Goal: Task Accomplishment & Management: Complete application form

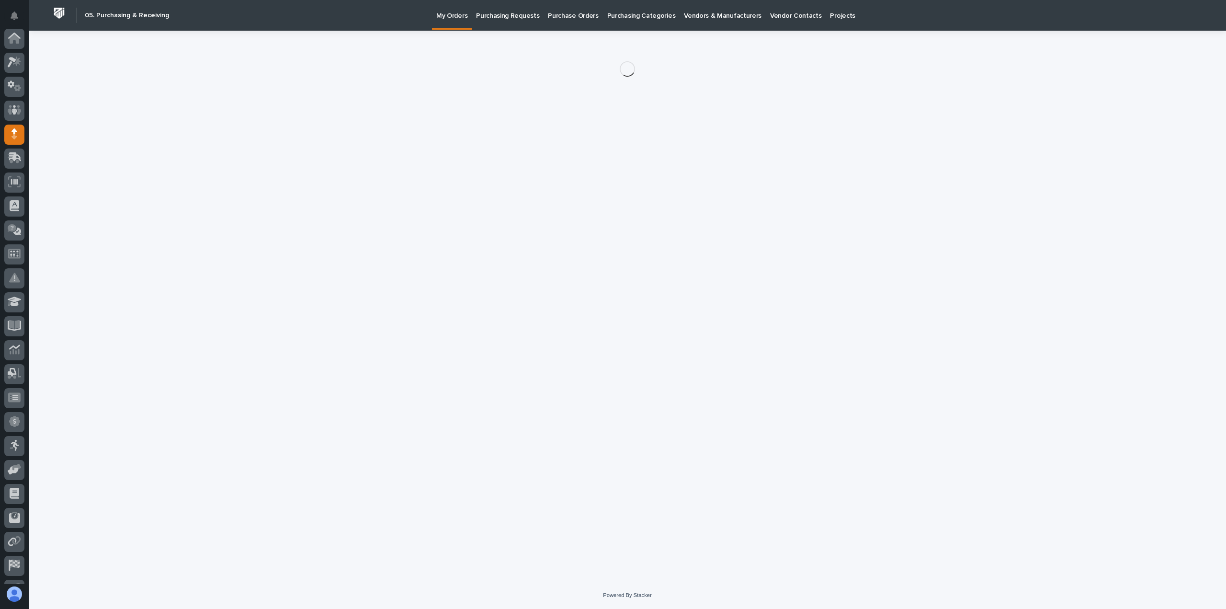
scroll to position [67, 0]
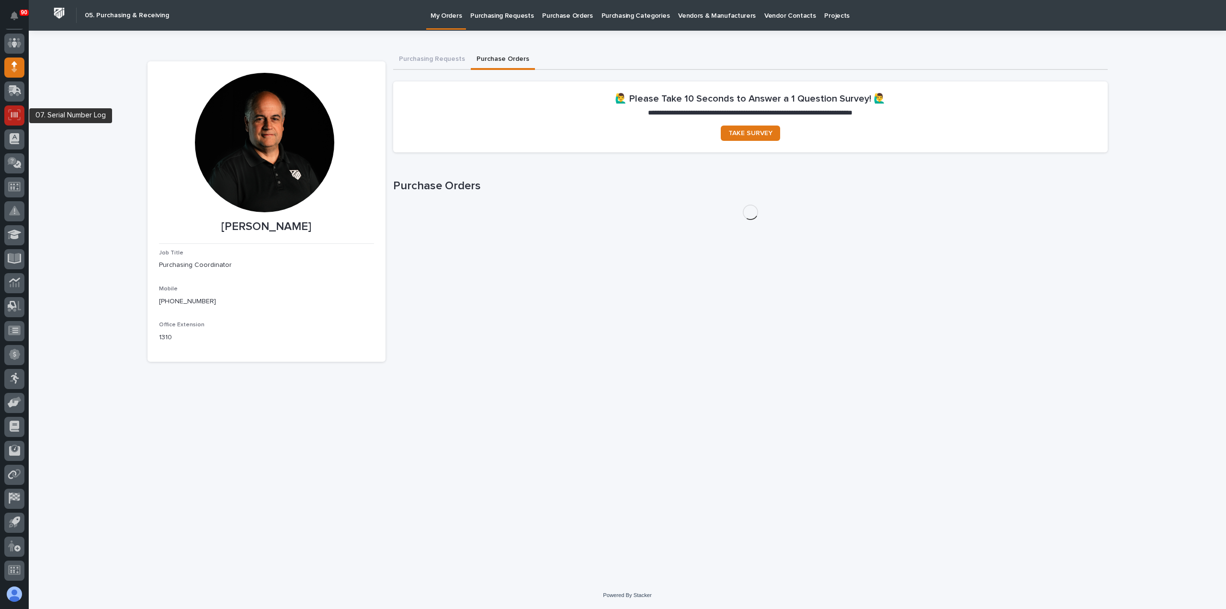
click at [14, 113] on icon at bounding box center [14, 114] width 12 height 11
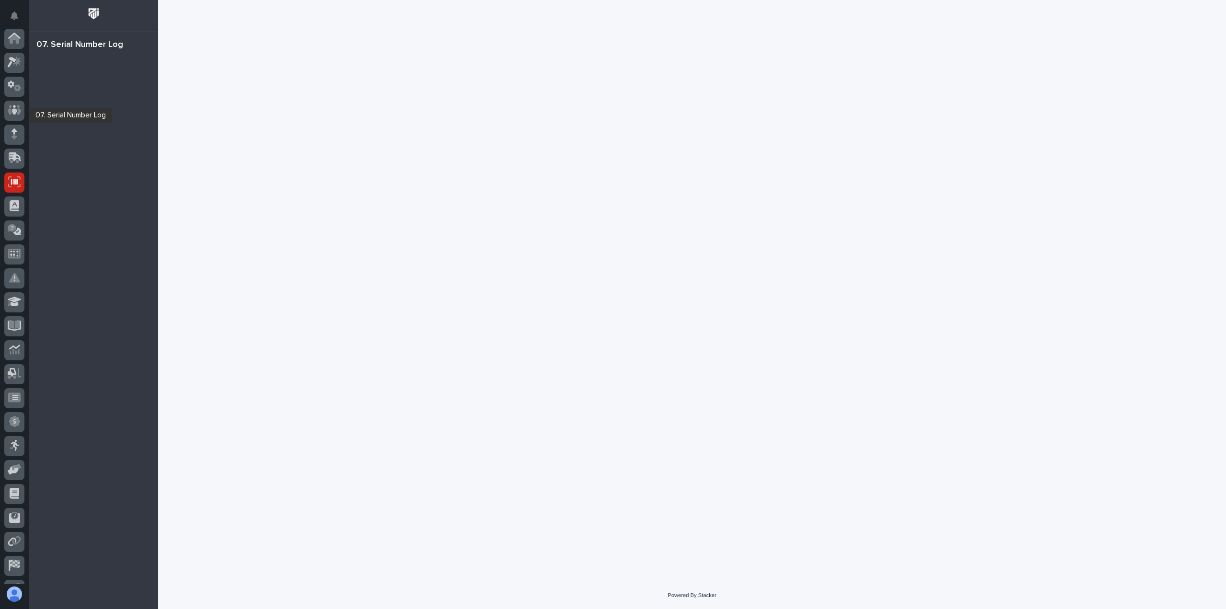
scroll to position [67, 0]
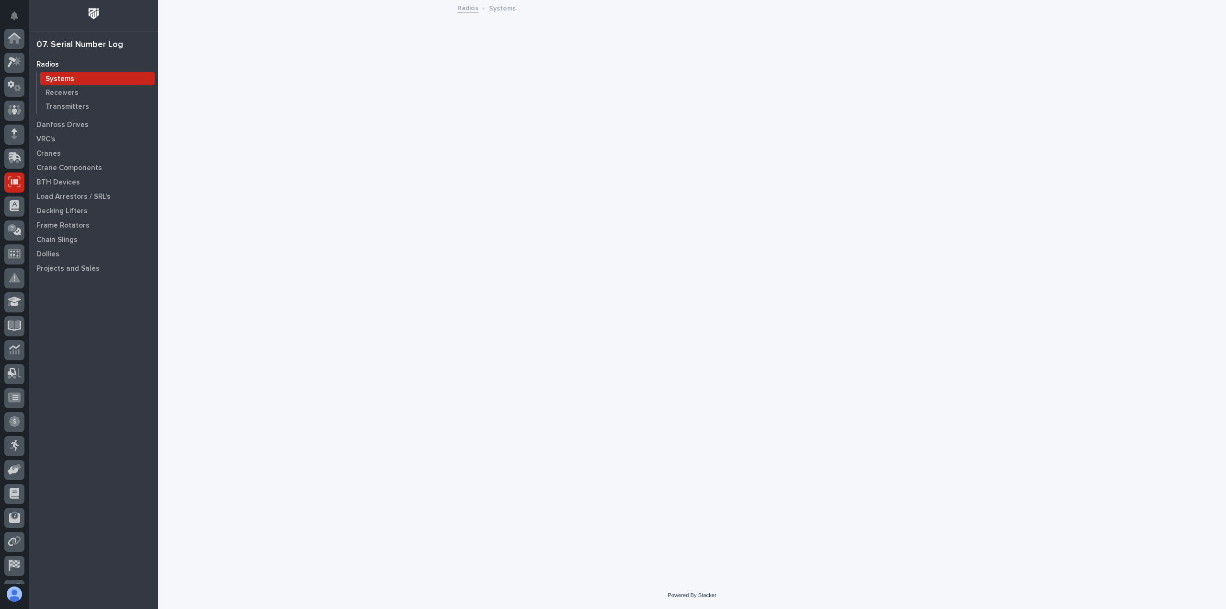
scroll to position [67, 0]
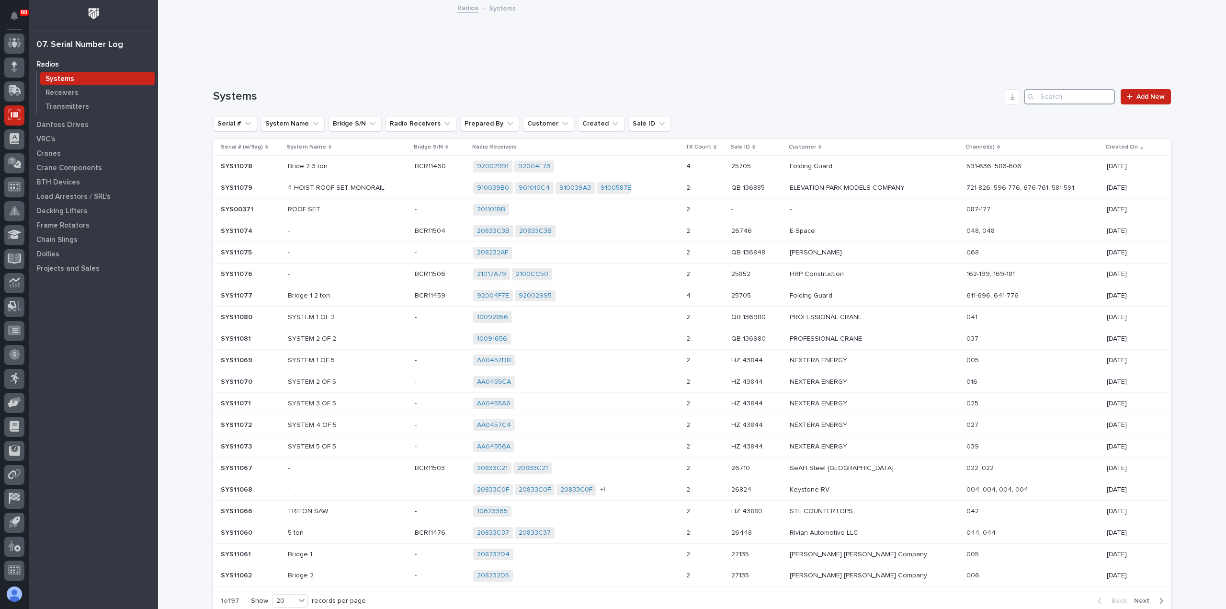
click at [1051, 96] on input "Search" at bounding box center [1069, 96] width 91 height 15
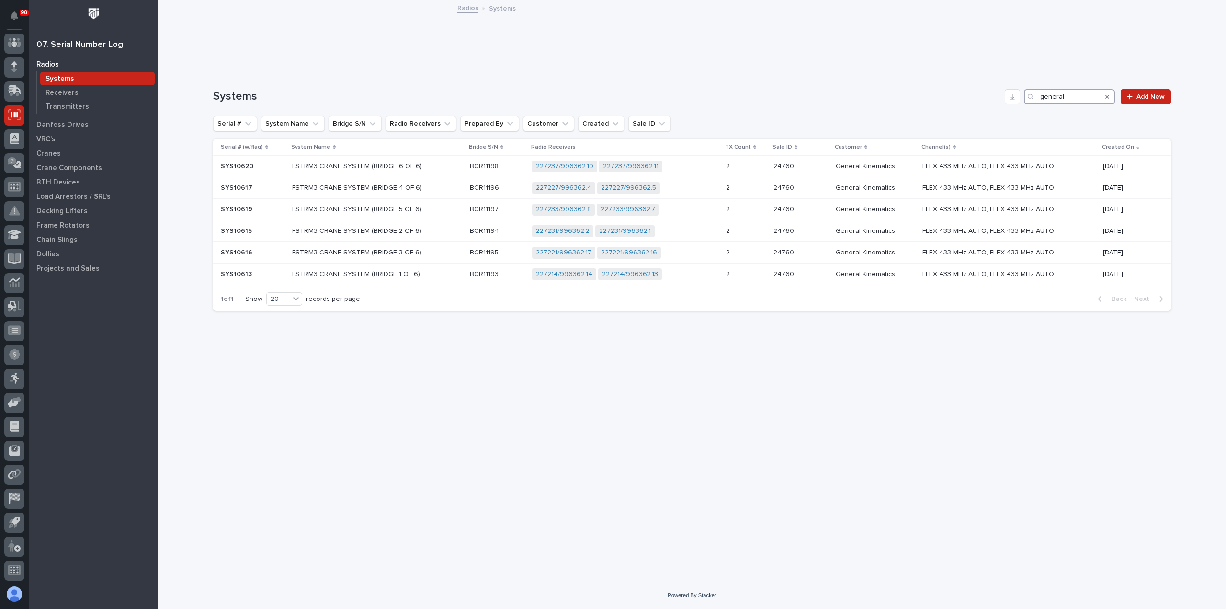
type input "general"
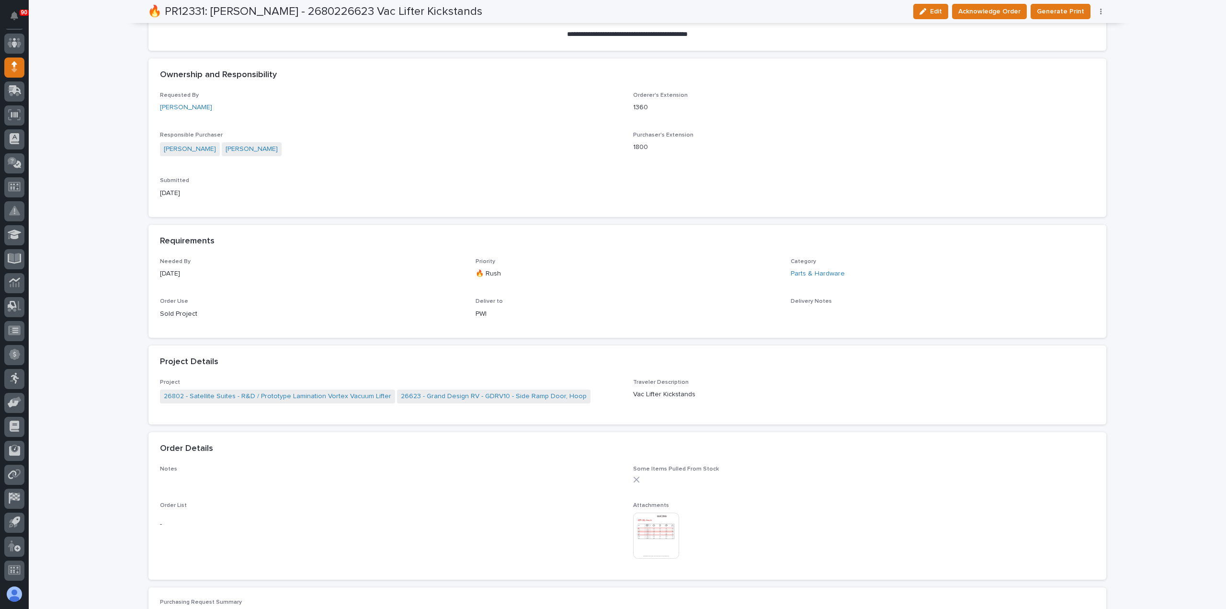
scroll to position [239, 0]
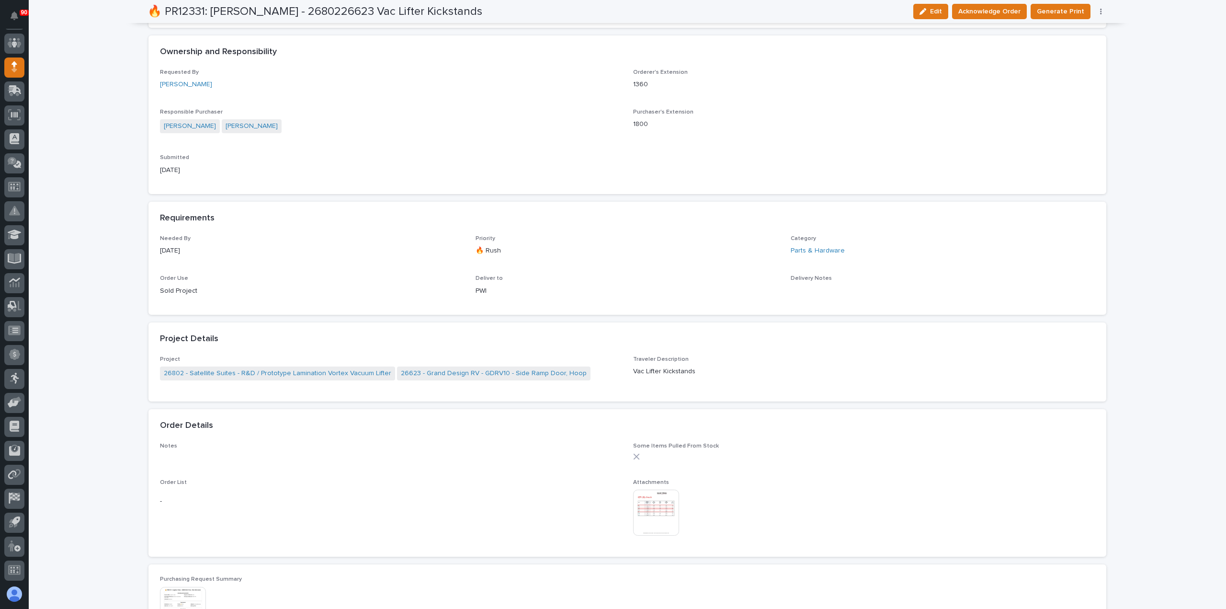
click at [652, 507] on img at bounding box center [656, 513] width 46 height 46
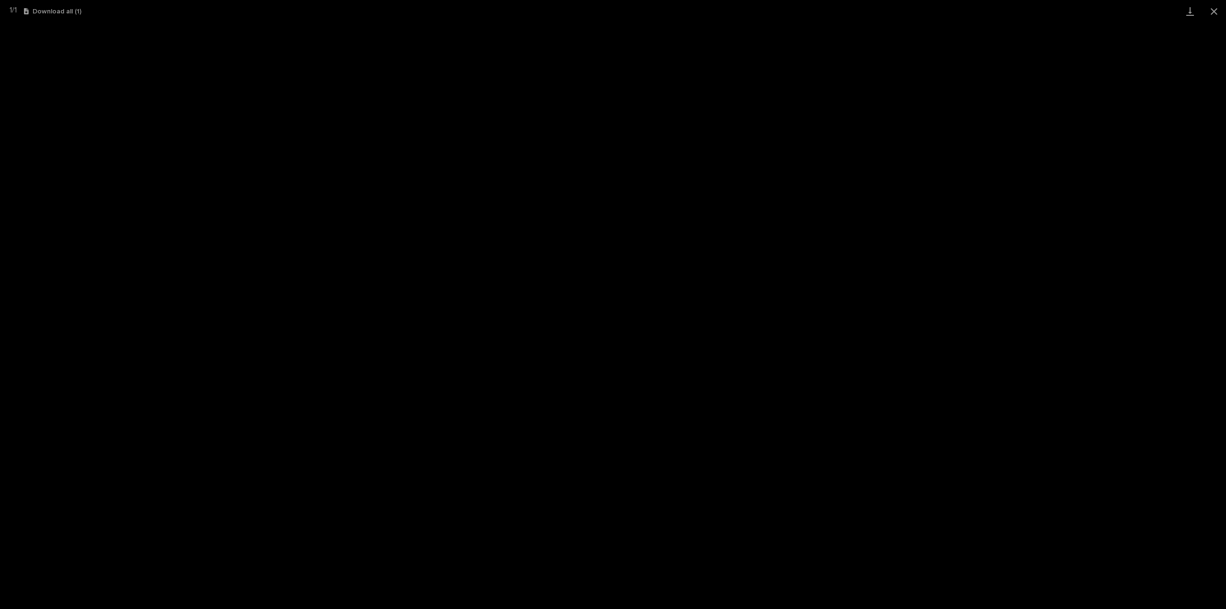
scroll to position [308, 0]
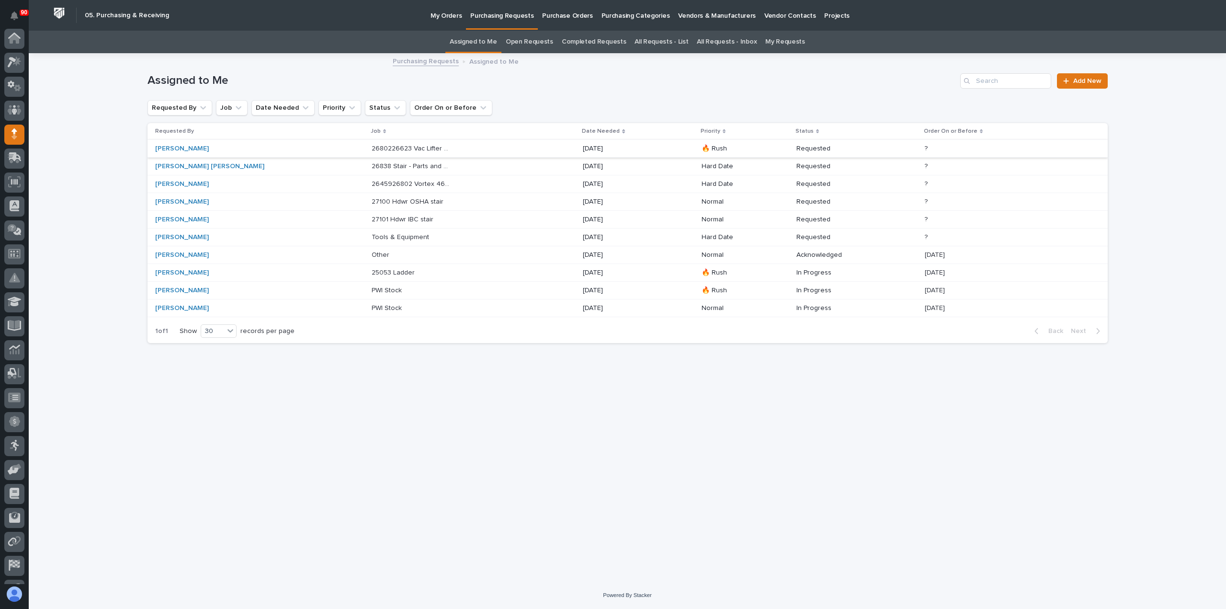
scroll to position [67, 0]
click at [376, 144] on p "2680226623 Vac Lifter Kickstands" at bounding box center [413, 148] width 82 height 10
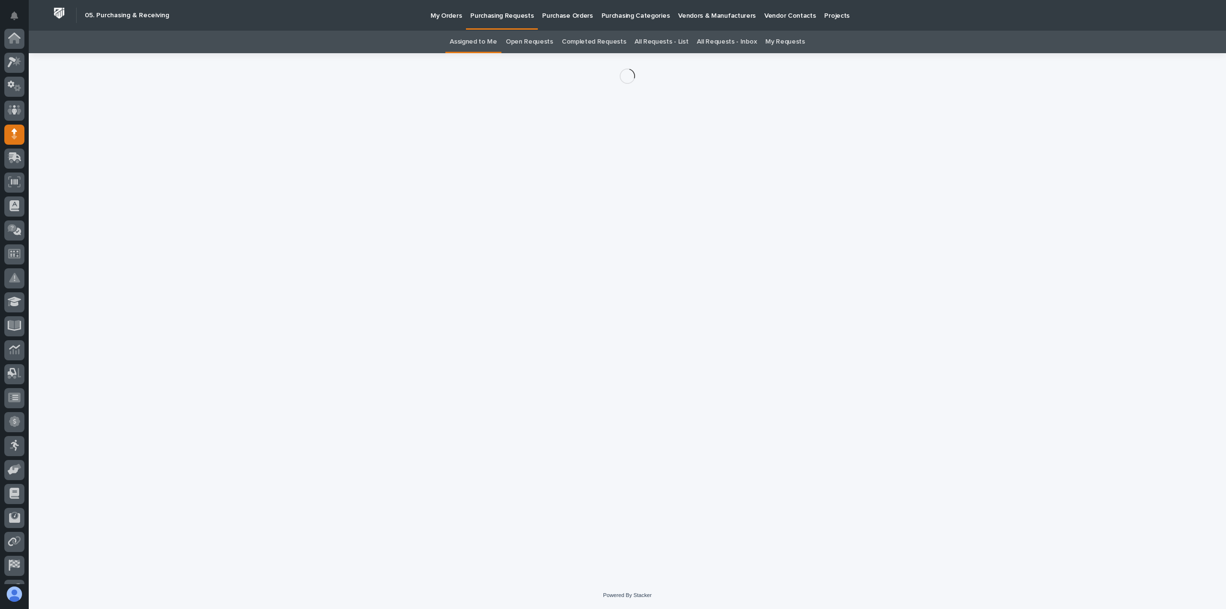
scroll to position [67, 0]
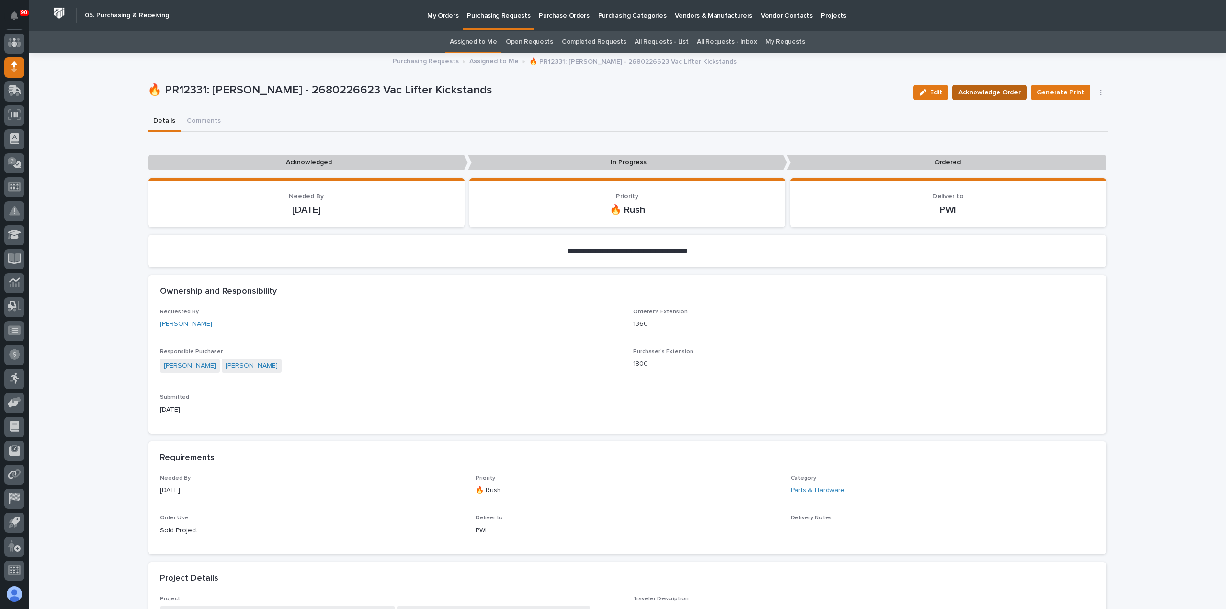
click at [1003, 94] on span "Acknowledge Order" at bounding box center [989, 92] width 62 height 11
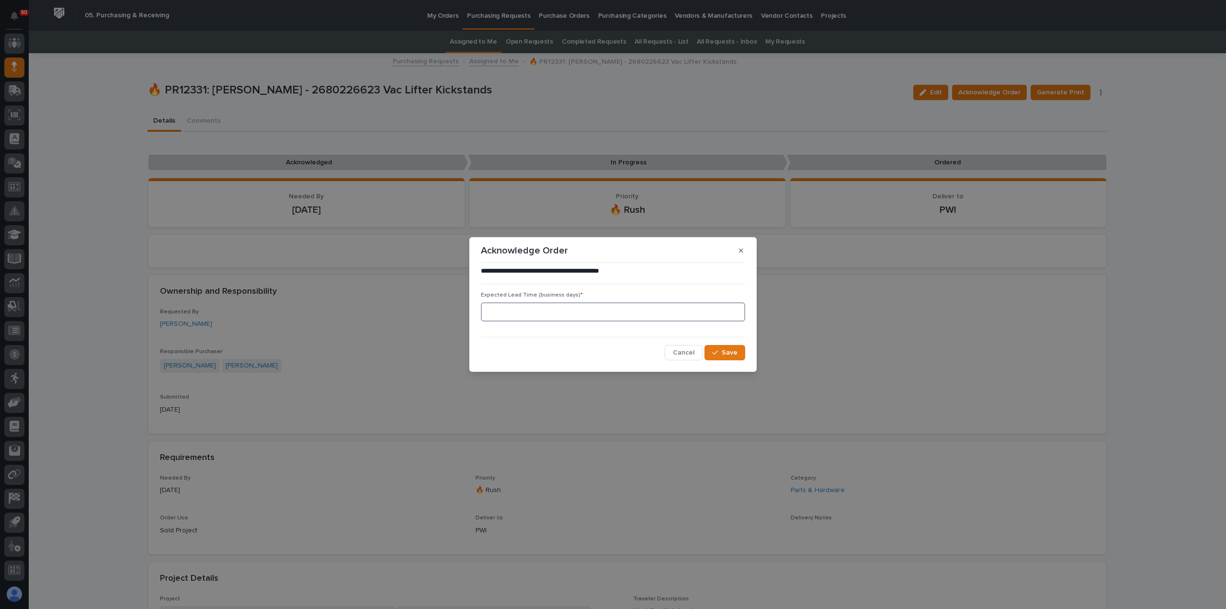
click at [667, 314] on input at bounding box center [613, 311] width 264 height 19
type input "5"
click at [725, 348] on span "Save" at bounding box center [730, 352] width 16 height 9
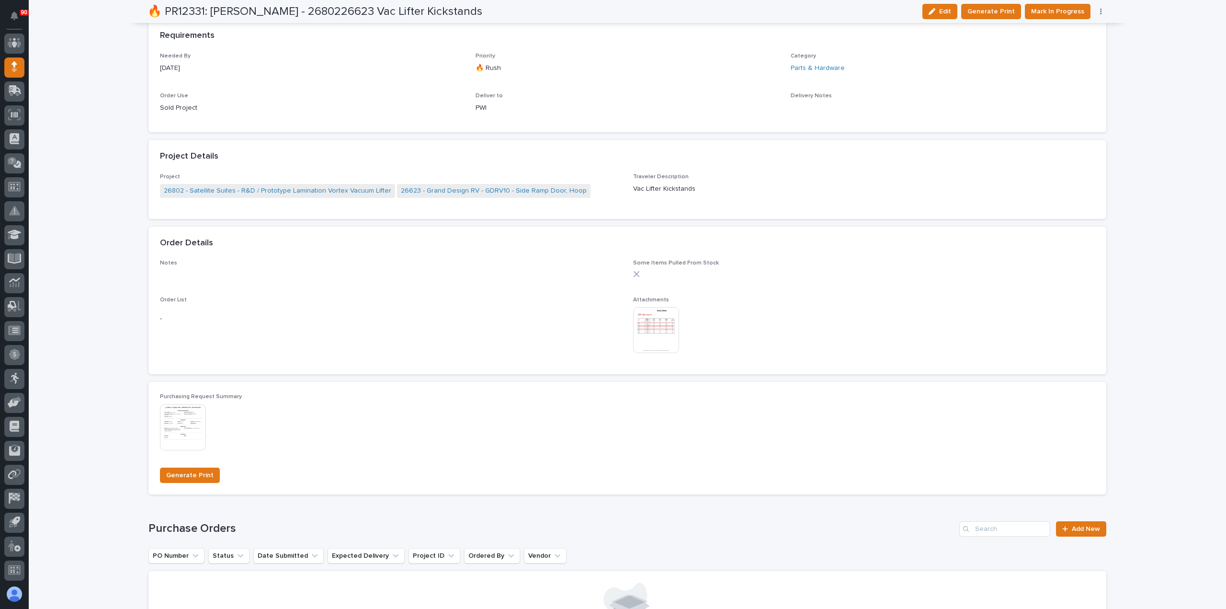
scroll to position [623, 0]
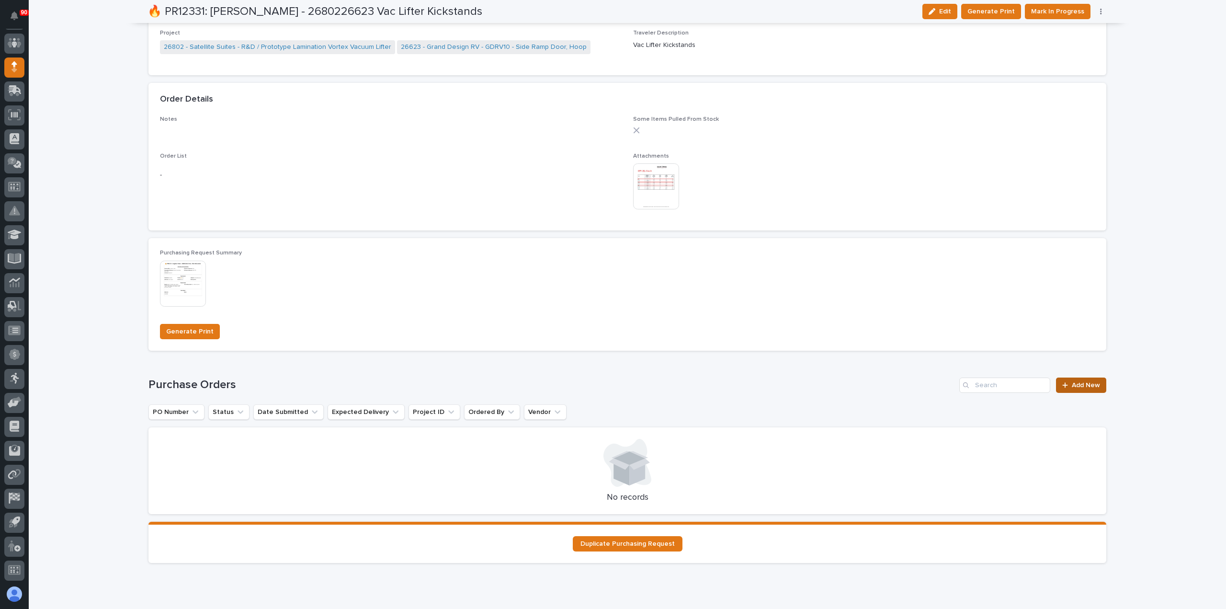
click at [1078, 383] on span "Add New" at bounding box center [1086, 385] width 28 height 7
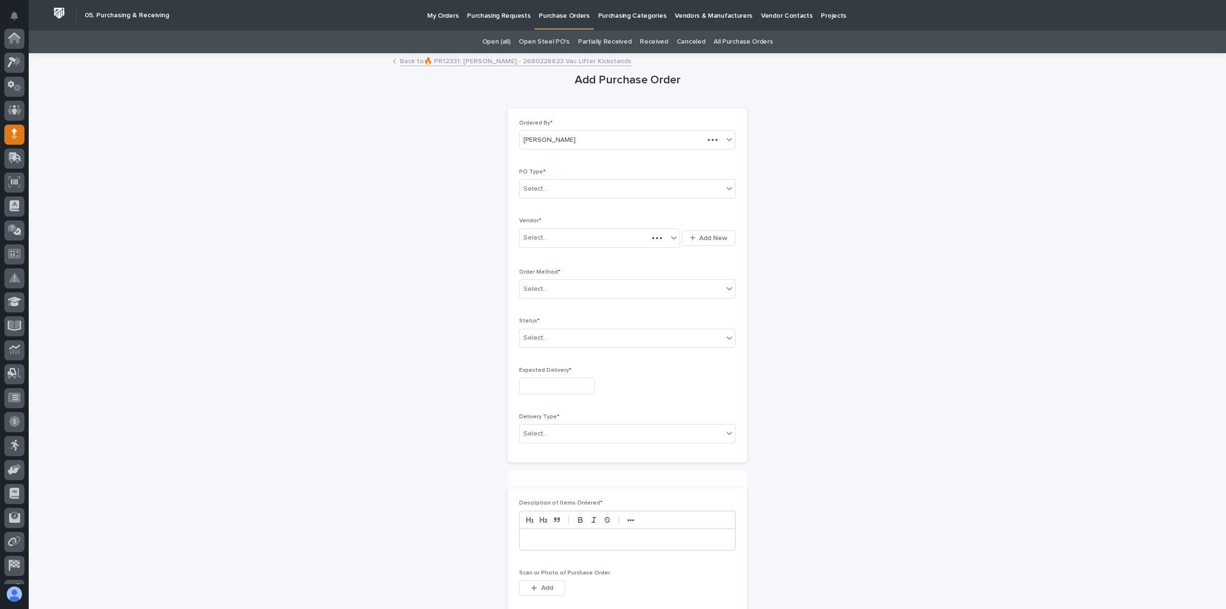
scroll to position [67, 0]
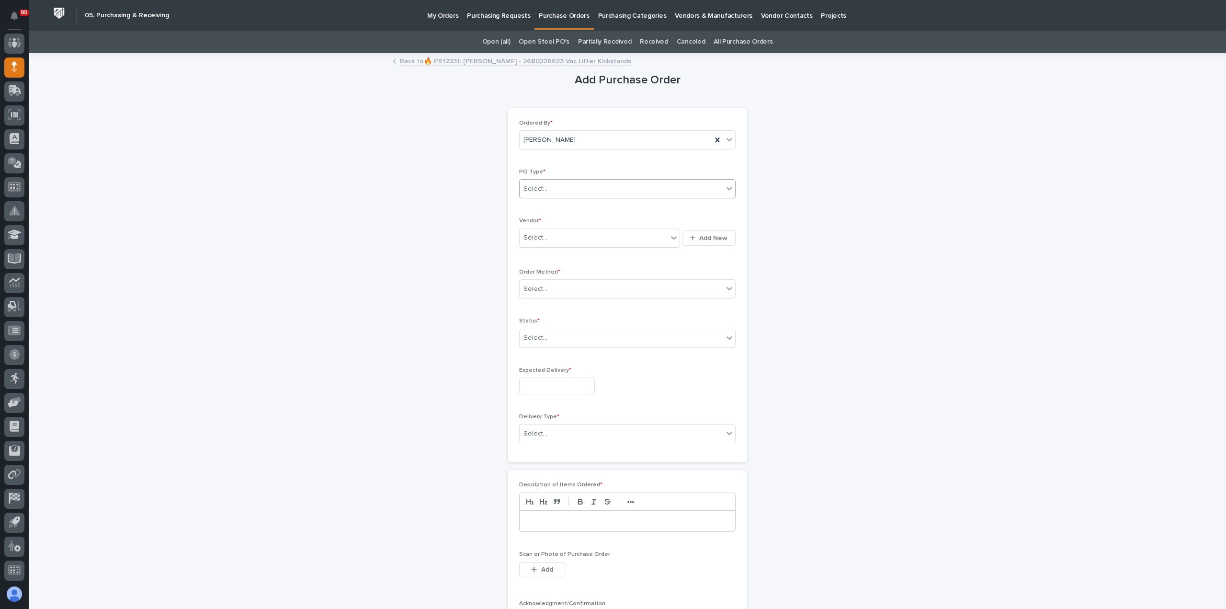
click at [590, 185] on div "Select..." at bounding box center [622, 189] width 204 height 16
drag, startPoint x: 558, startPoint y: 221, endPoint x: 555, endPoint y: 234, distance: 13.7
click at [558, 221] on div "Paper" at bounding box center [624, 223] width 216 height 17
click at [554, 234] on div "Select..." at bounding box center [594, 238] width 148 height 16
type input "****"
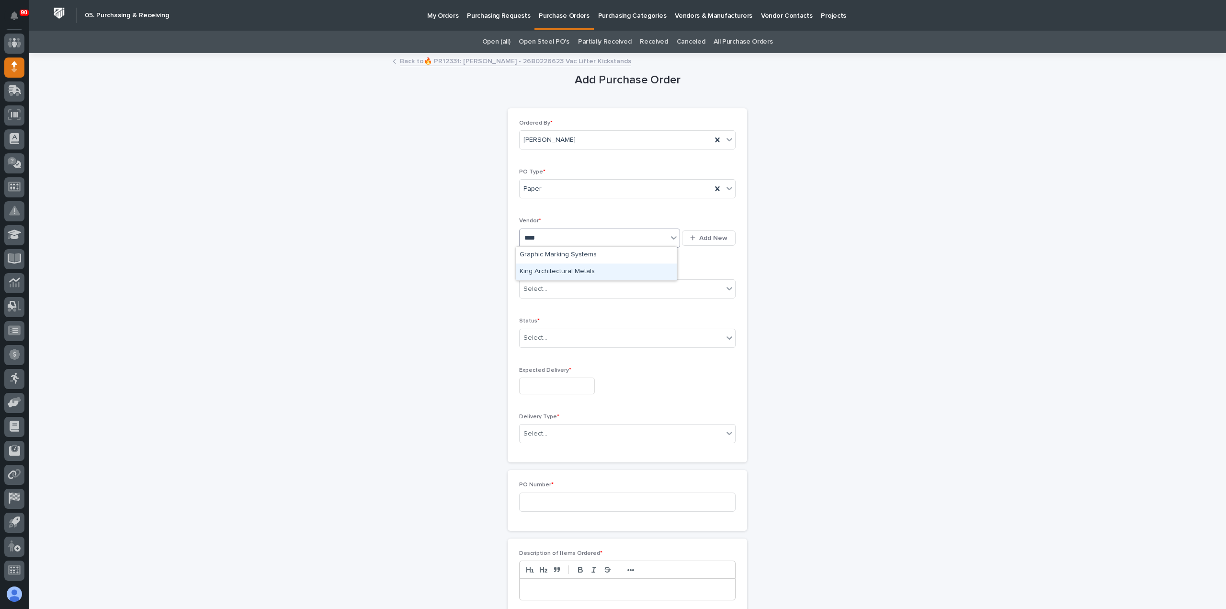
click at [558, 268] on div "King Architectural Metals" at bounding box center [596, 271] width 161 height 17
drag, startPoint x: 562, startPoint y: 285, endPoint x: 559, endPoint y: 290, distance: 6.0
click at [560, 285] on div "Select..." at bounding box center [622, 289] width 204 height 16
click at [533, 319] on div "Email" at bounding box center [624, 322] width 216 height 17
click at [546, 285] on div "Email" at bounding box center [616, 289] width 192 height 16
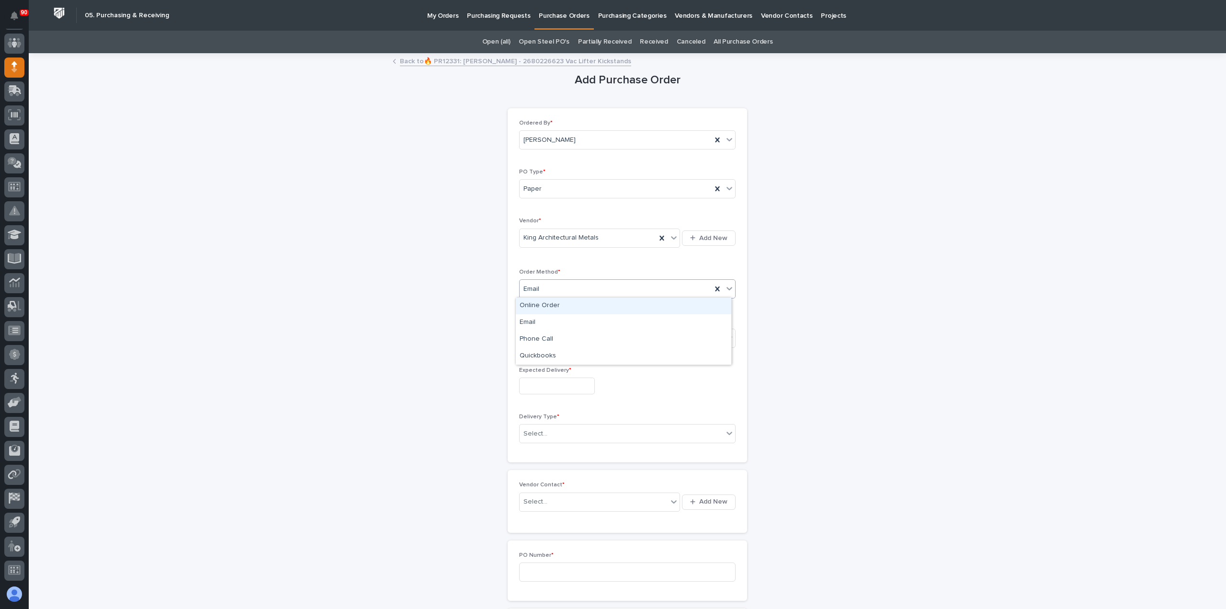
drag, startPoint x: 548, startPoint y: 304, endPoint x: 551, endPoint y: 312, distance: 8.6
click at [547, 304] on div "Online Order" at bounding box center [624, 305] width 216 height 17
click at [557, 342] on div "Select..." at bounding box center [622, 338] width 204 height 16
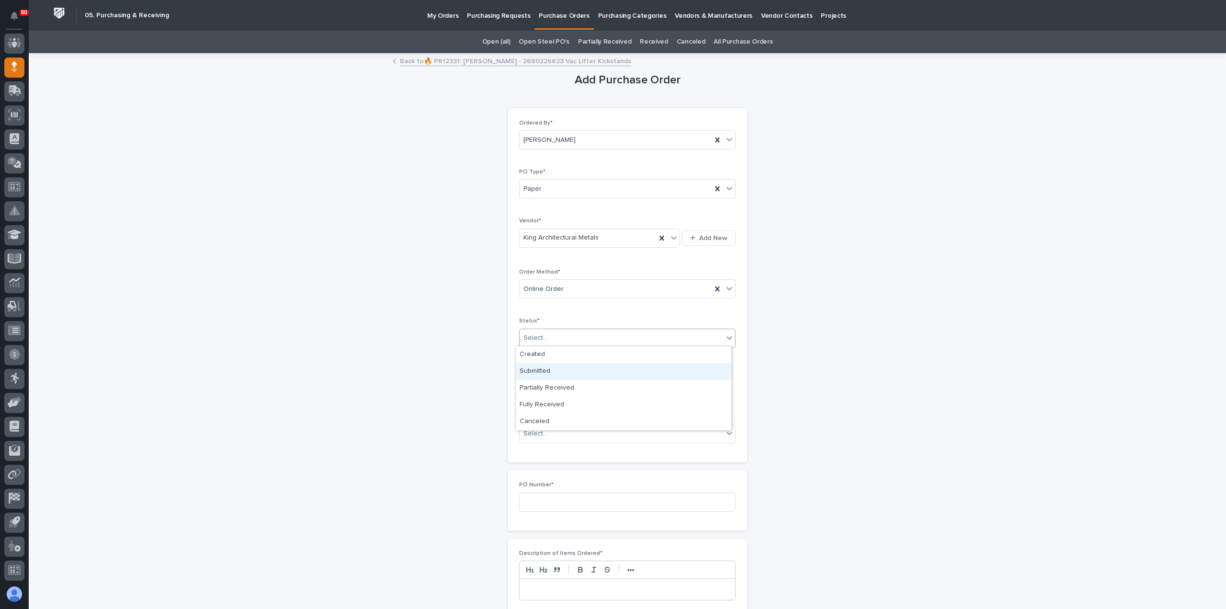
click at [540, 370] on div "Submitted" at bounding box center [624, 371] width 216 height 17
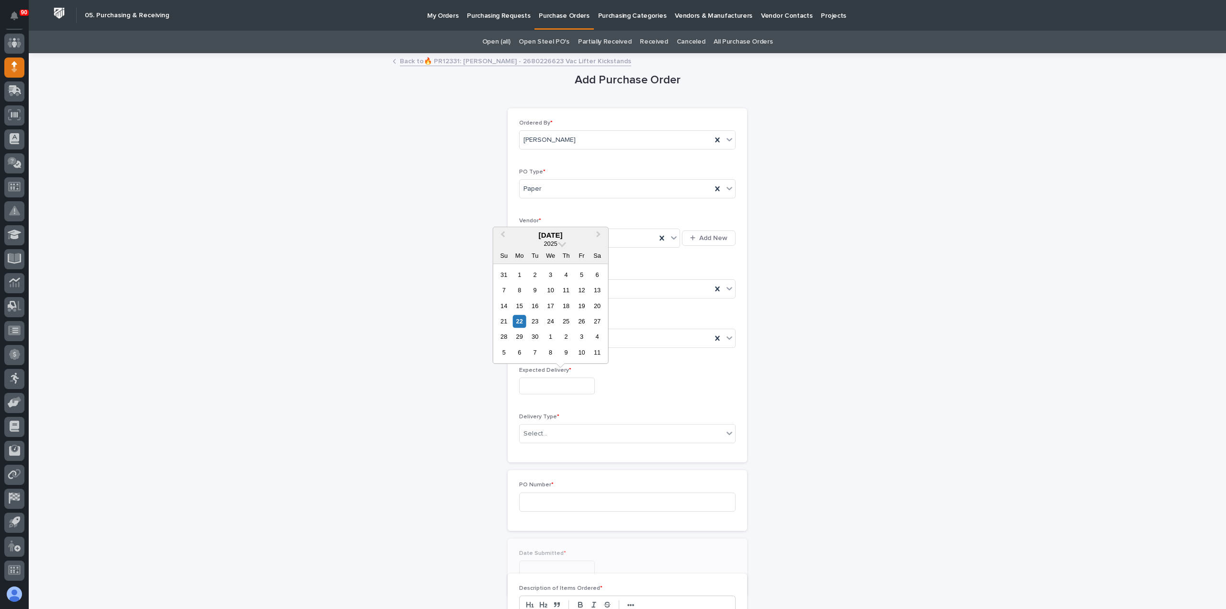
click at [545, 383] on input "text" at bounding box center [557, 385] width 76 height 17
click at [580, 320] on div "26" at bounding box center [581, 321] width 13 height 13
type input "**********"
click at [559, 428] on div "Select..." at bounding box center [622, 434] width 204 height 16
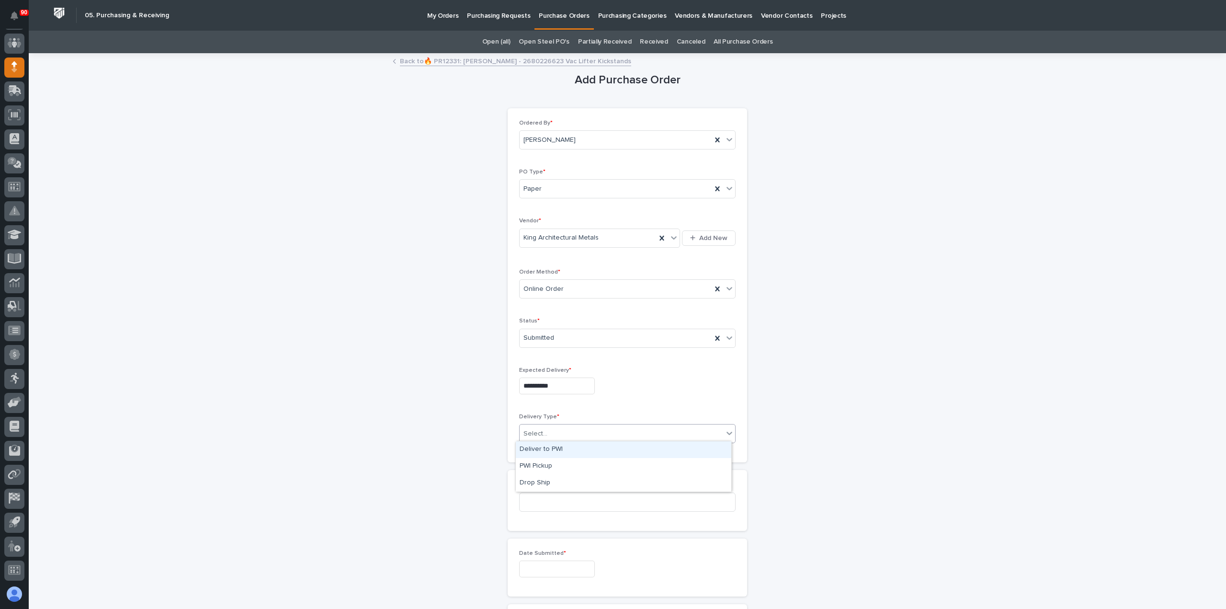
click at [546, 446] on div "Deliver to PWI" at bounding box center [624, 449] width 216 height 17
drag, startPoint x: 553, startPoint y: 497, endPoint x: 617, endPoint y: 493, distance: 64.3
click at [555, 497] on input at bounding box center [627, 501] width 216 height 19
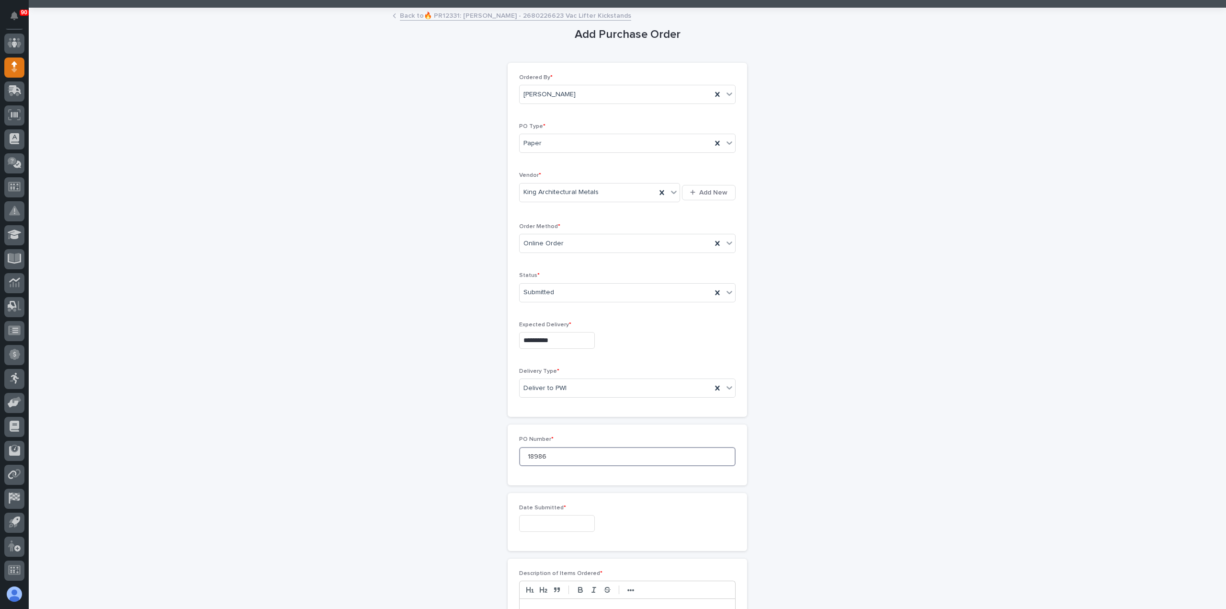
scroll to position [144, 0]
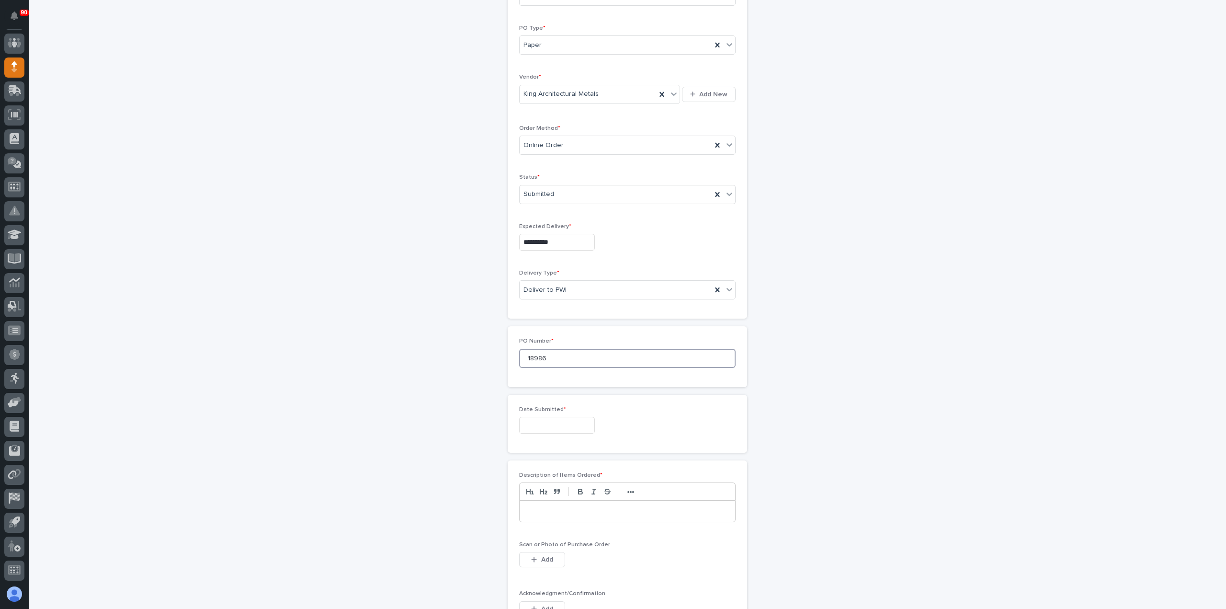
type input "18986"
click at [552, 421] on input "text" at bounding box center [557, 425] width 76 height 17
click at [519, 354] on div "22" at bounding box center [519, 359] width 13 height 13
type input "**********"
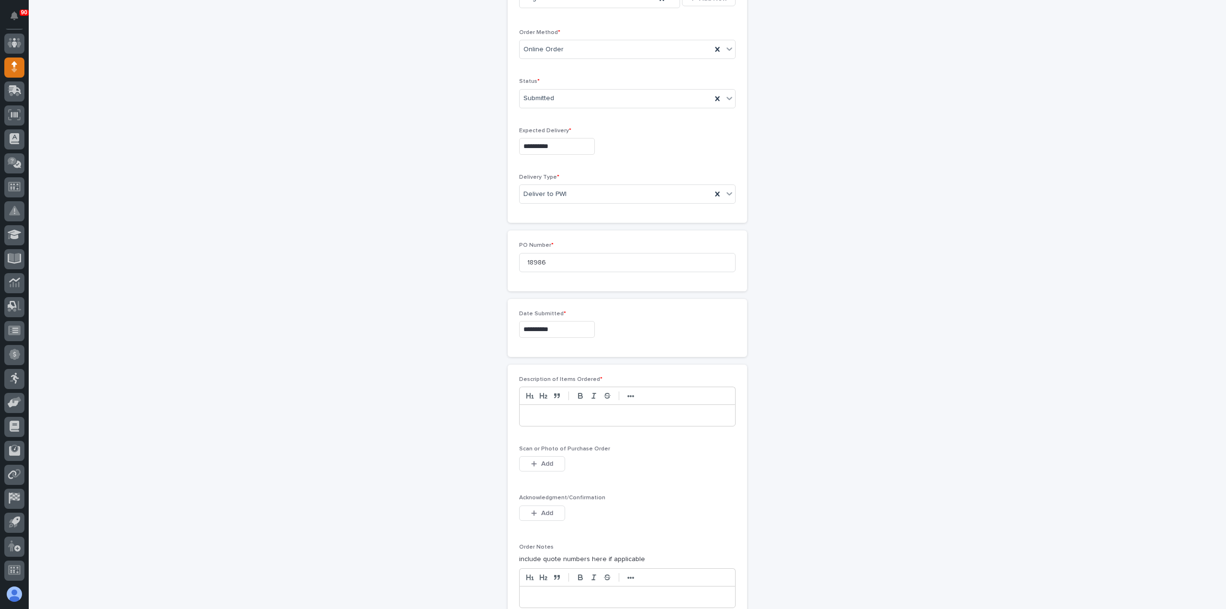
click at [558, 414] on p at bounding box center [627, 415] width 201 height 10
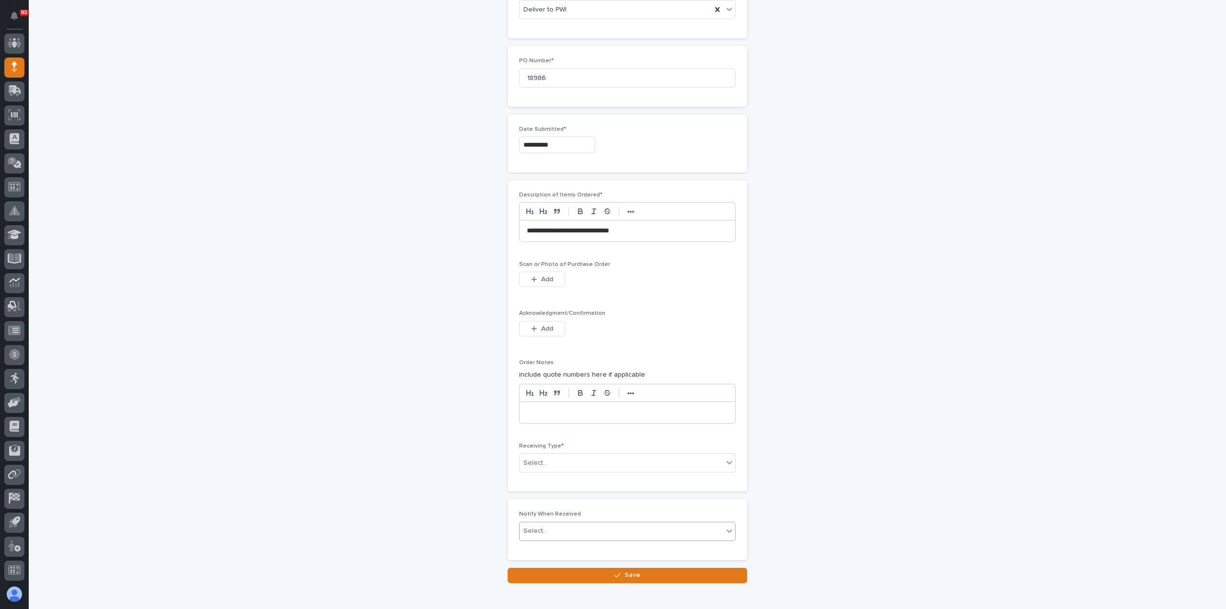
scroll to position [468, 0]
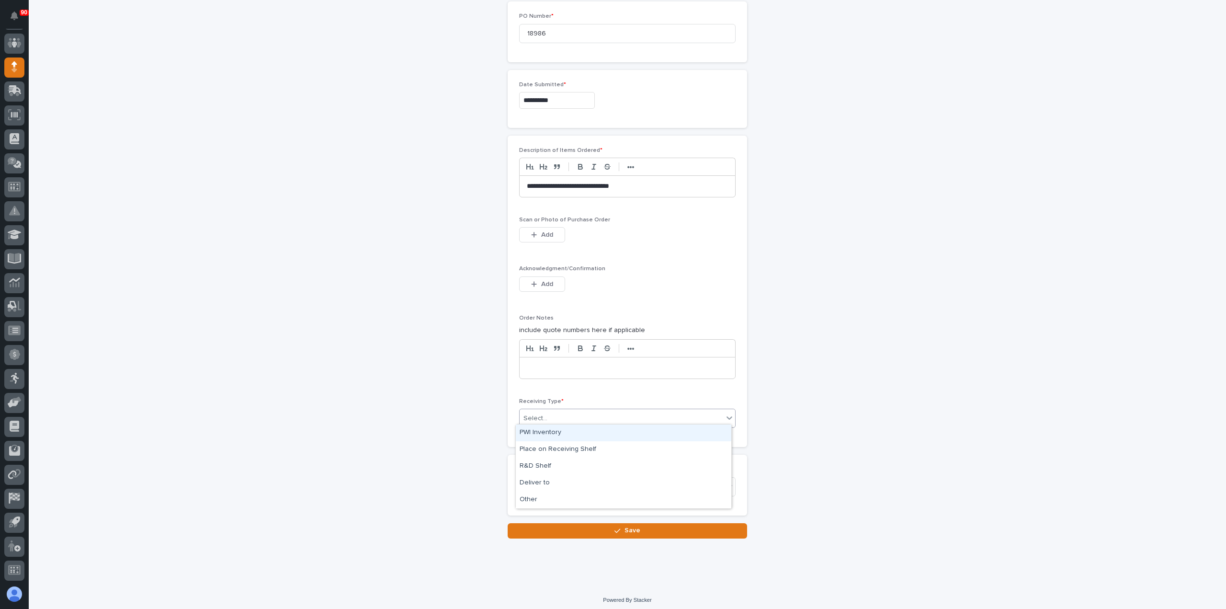
click at [561, 414] on div "Select..." at bounding box center [622, 418] width 204 height 16
click at [550, 474] on div "R&D Shelf" at bounding box center [624, 466] width 216 height 17
click at [566, 413] on div "R&D Shelf" at bounding box center [616, 418] width 192 height 16
drag, startPoint x: 578, startPoint y: 437, endPoint x: 550, endPoint y: 480, distance: 50.6
click at [550, 480] on div "Deliver to" at bounding box center [624, 483] width 216 height 17
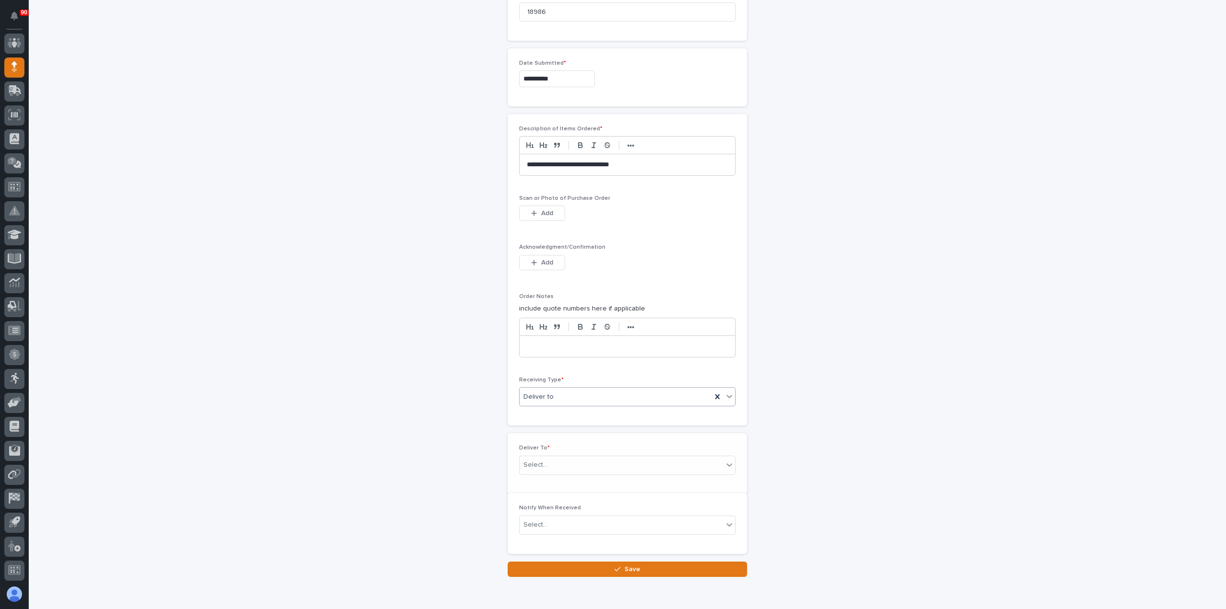
scroll to position [502, 0]
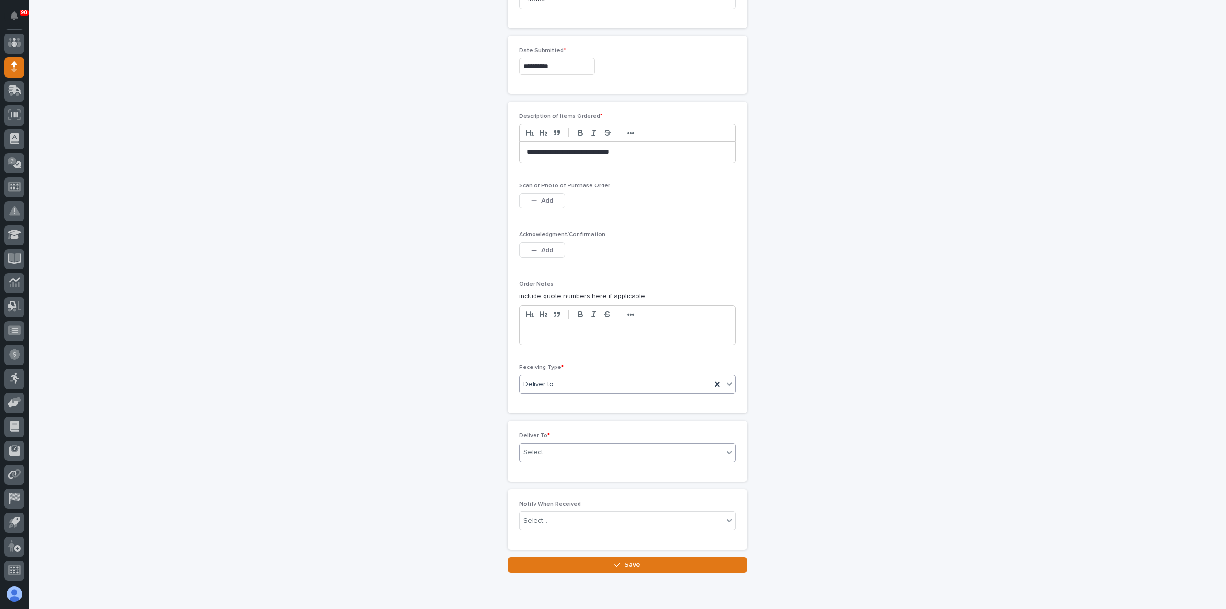
click at [563, 448] on div "Select..." at bounding box center [622, 452] width 204 height 16
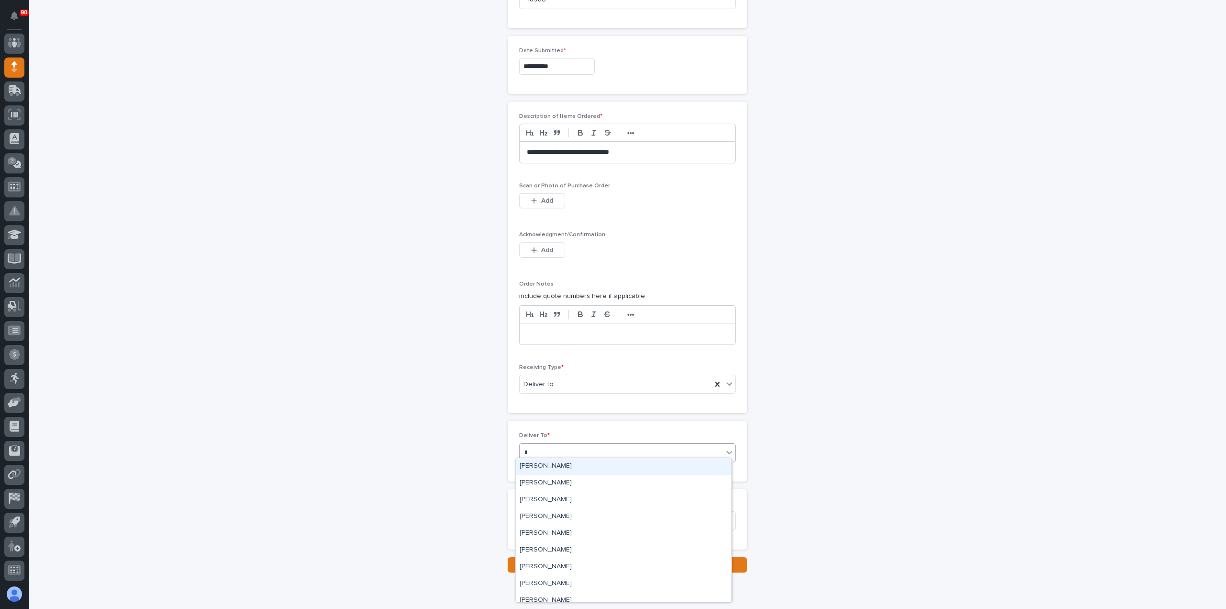
type input "***"
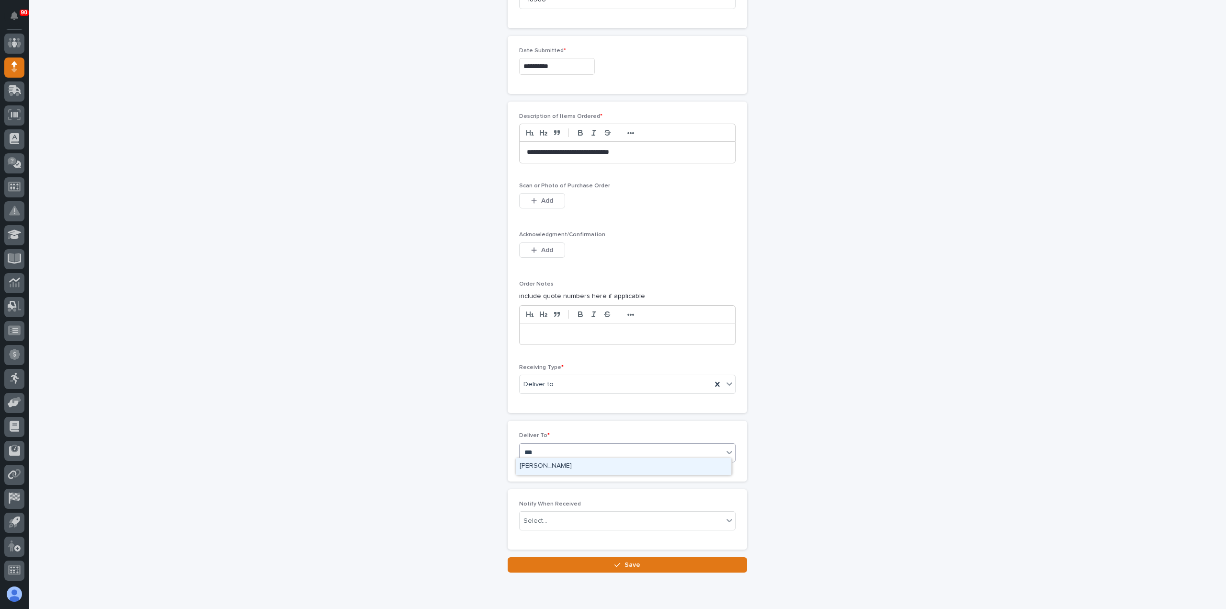
click at [542, 466] on div "[PERSON_NAME]" at bounding box center [624, 466] width 216 height 17
drag, startPoint x: 614, startPoint y: 557, endPoint x: 617, endPoint y: 551, distance: 6.0
click at [614, 557] on button "Save" at bounding box center [627, 564] width 239 height 15
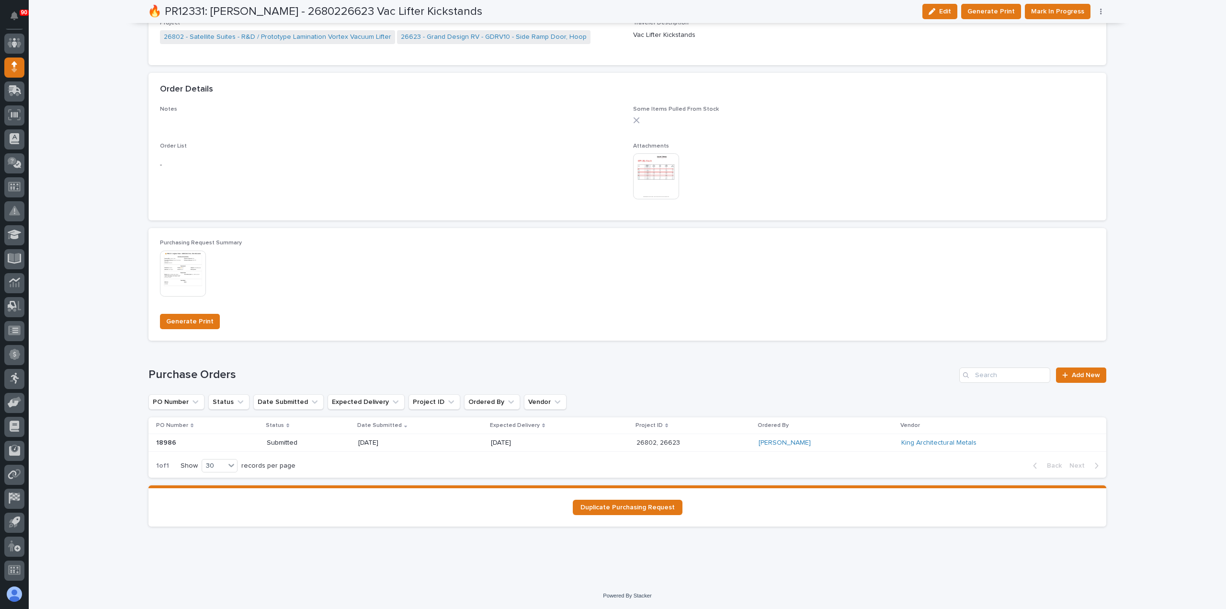
scroll to position [441, 0]
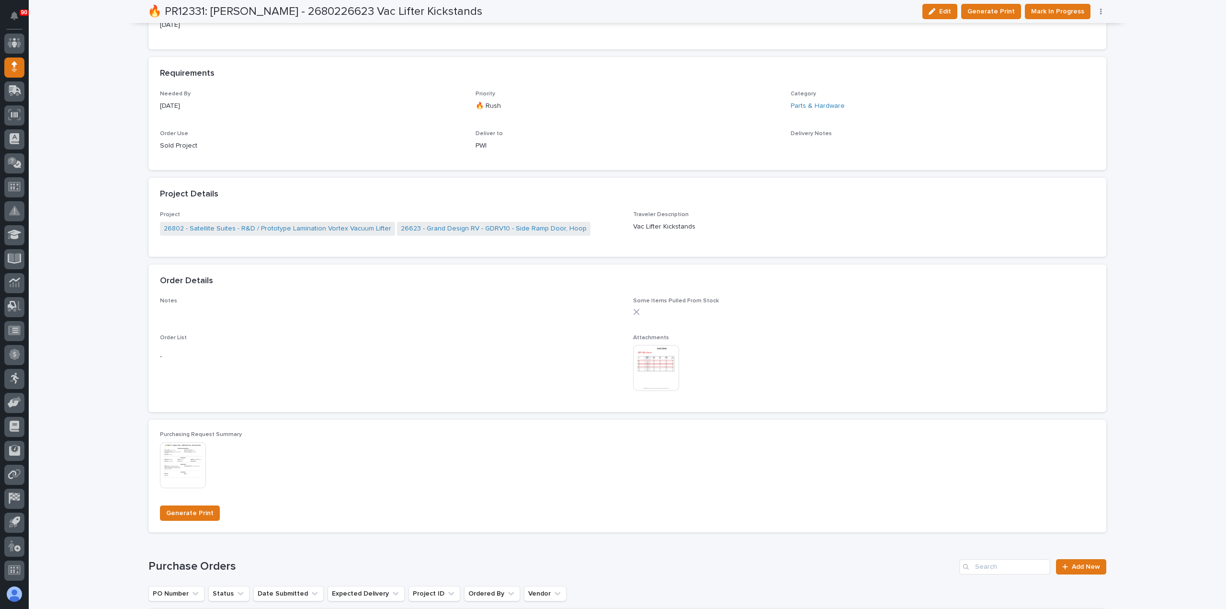
click at [643, 356] on img at bounding box center [656, 368] width 46 height 46
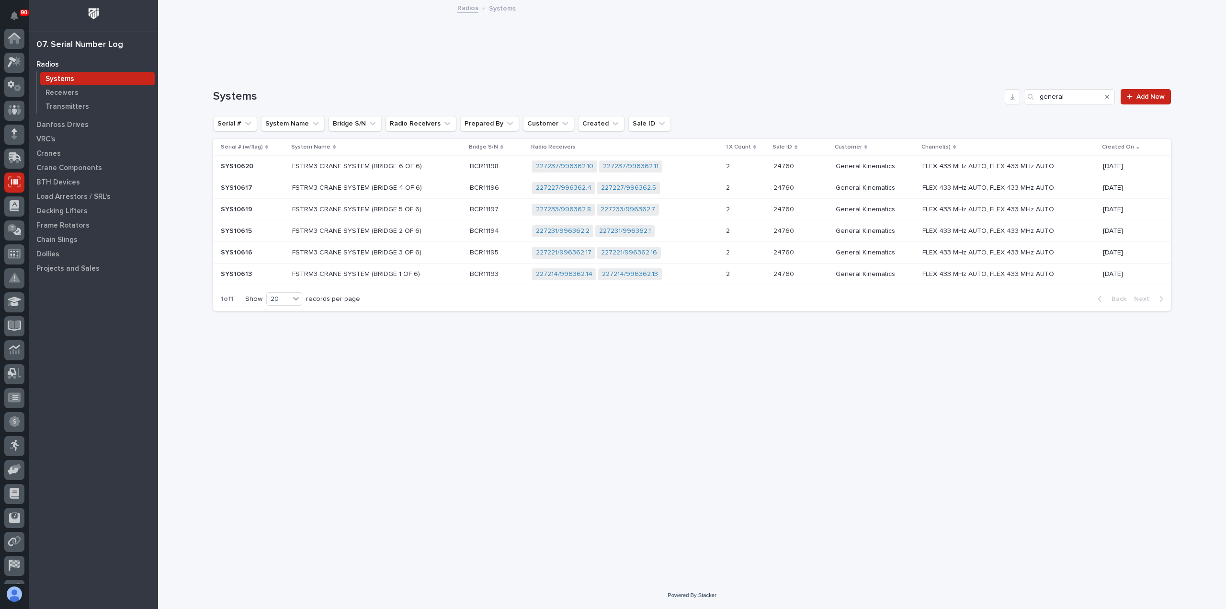
scroll to position [67, 0]
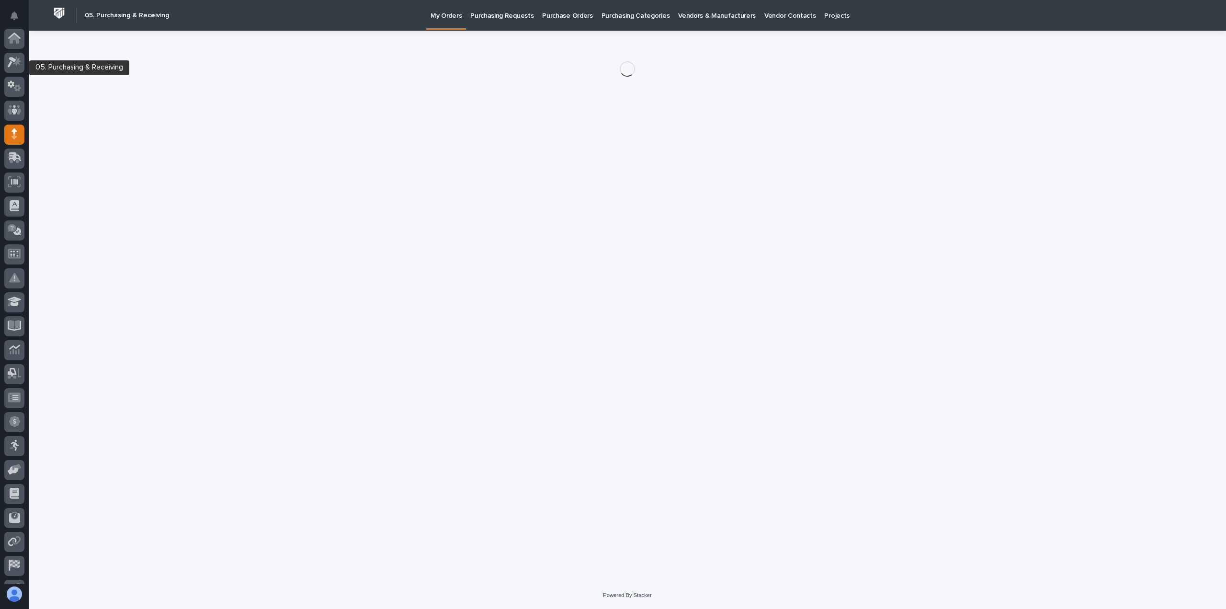
scroll to position [67, 0]
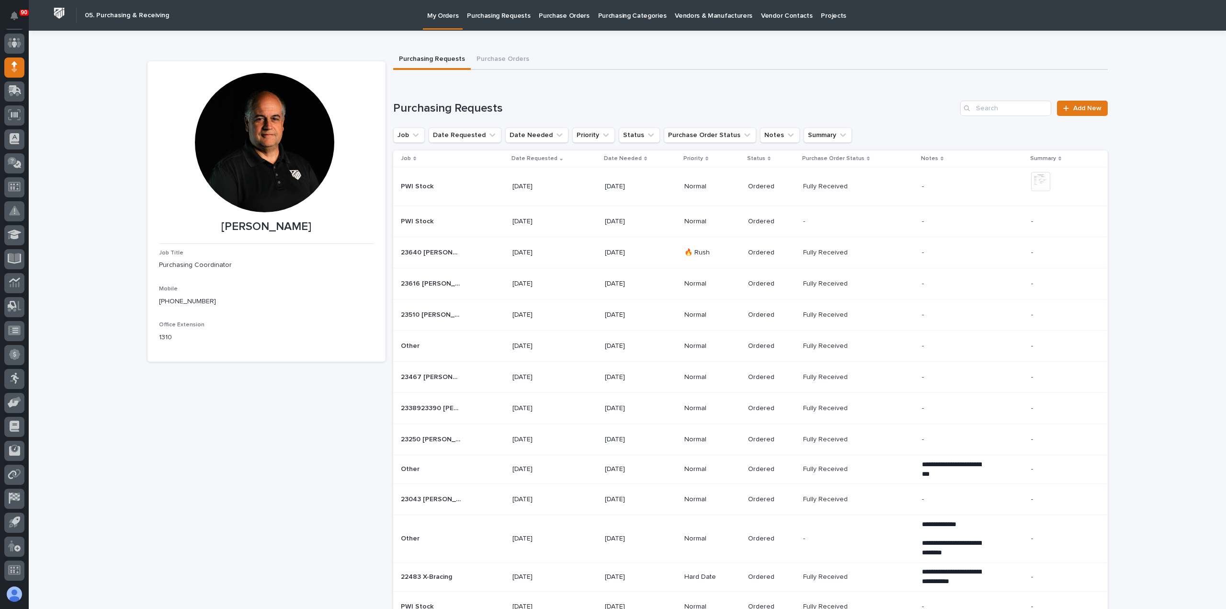
click at [509, 16] on p "Purchasing Requests" at bounding box center [498, 10] width 63 height 20
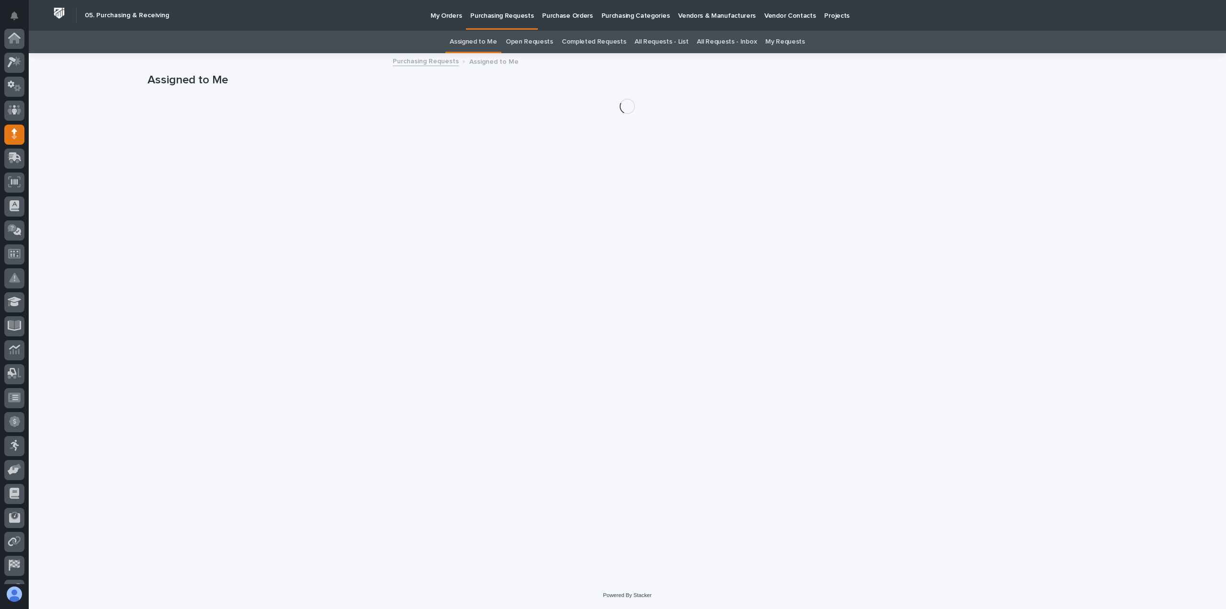
scroll to position [67, 0]
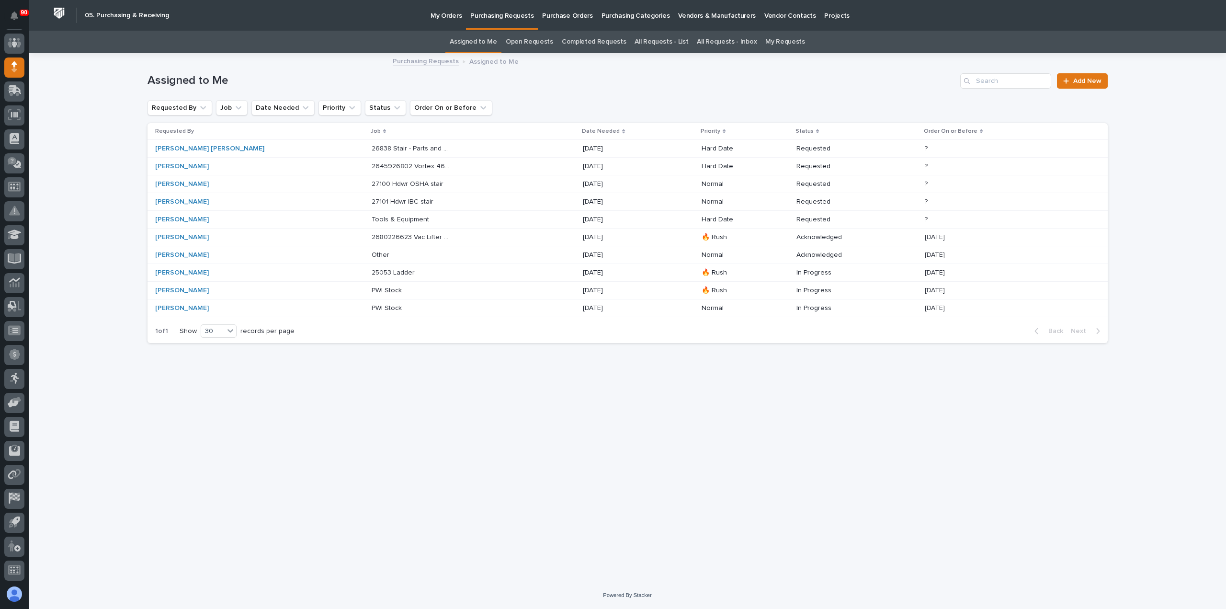
click at [380, 165] on p "2645926802 Vortex 460V vacuum lifter" at bounding box center [413, 165] width 82 height 10
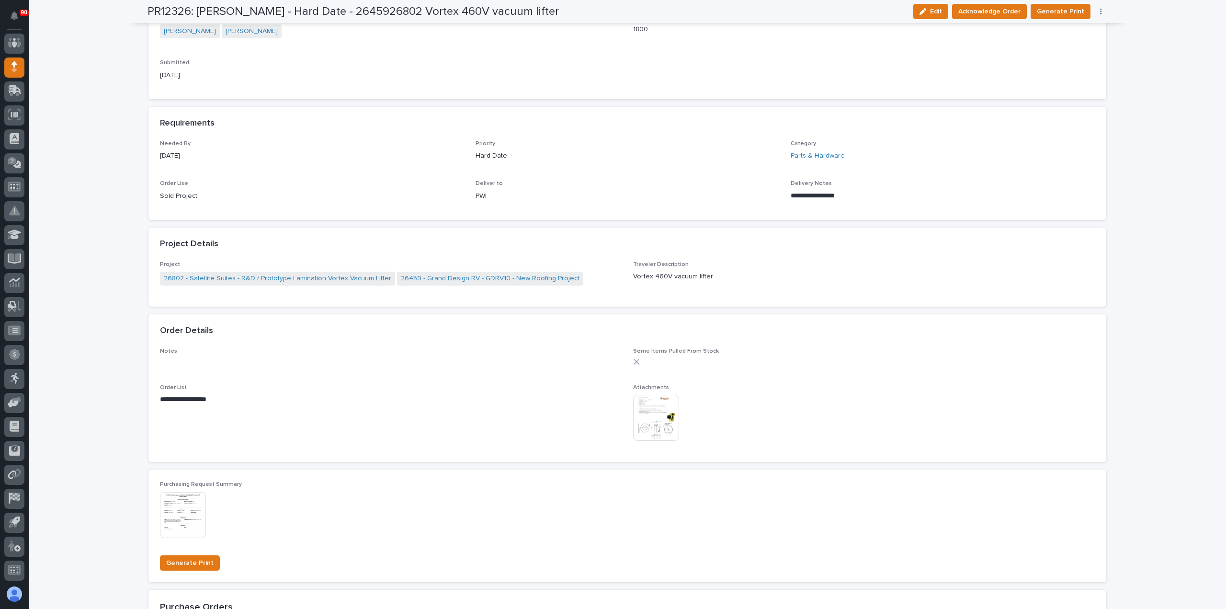
scroll to position [335, 0]
click at [649, 416] on img at bounding box center [656, 417] width 46 height 46
